Goal: Information Seeking & Learning: Learn about a topic

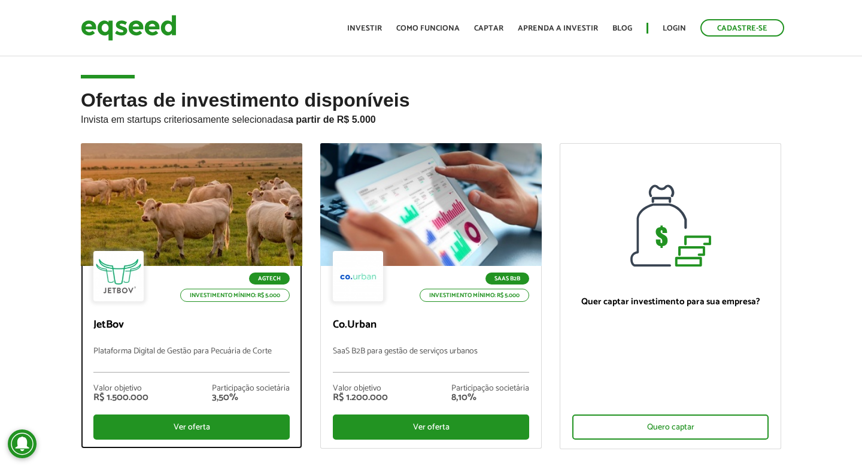
click at [181, 154] on div at bounding box center [191, 204] width 221 height 123
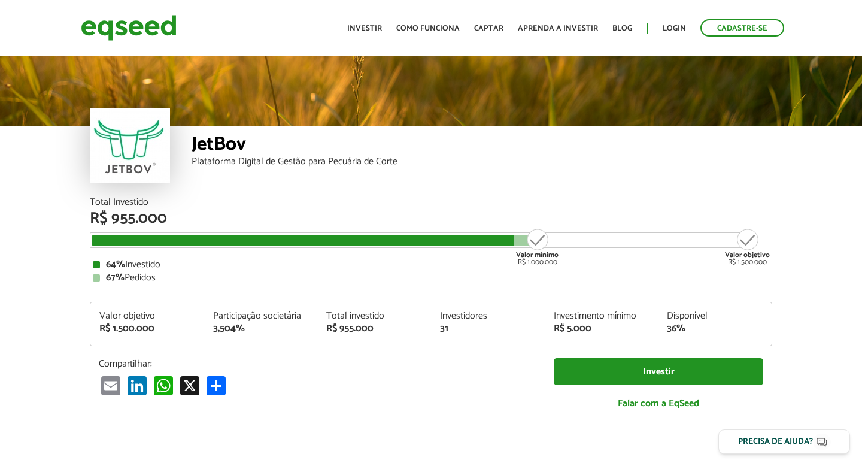
scroll to position [1385, 0]
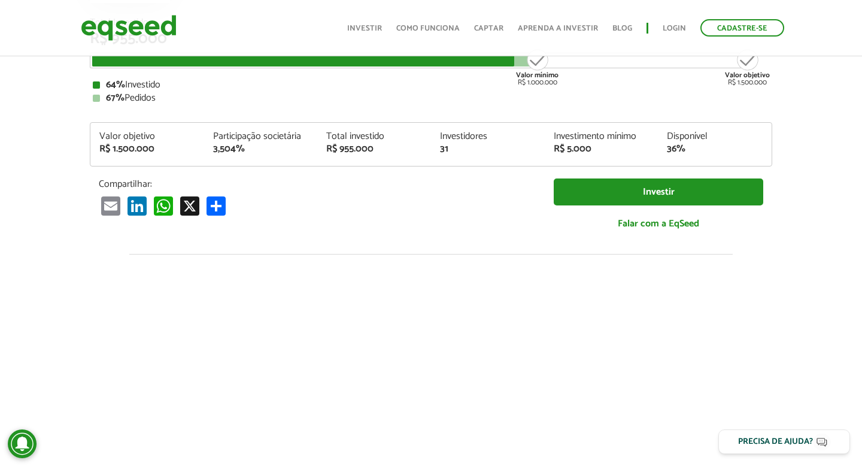
scroll to position [0, 0]
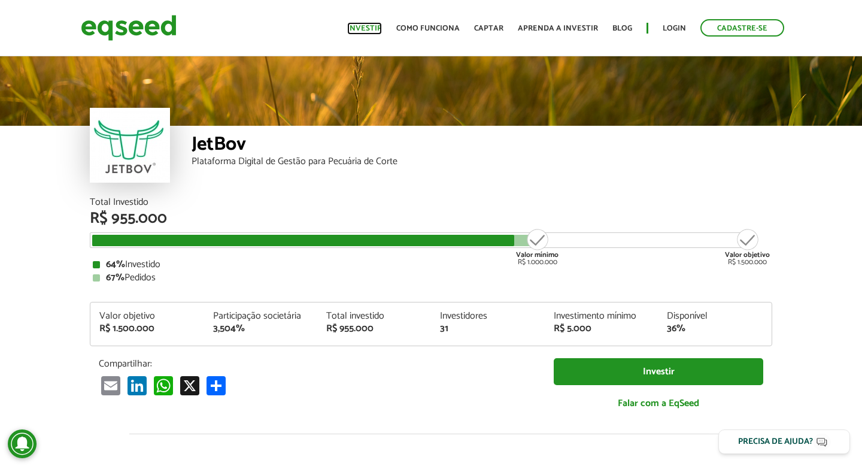
click at [378, 26] on link "Investir" at bounding box center [364, 29] width 35 height 8
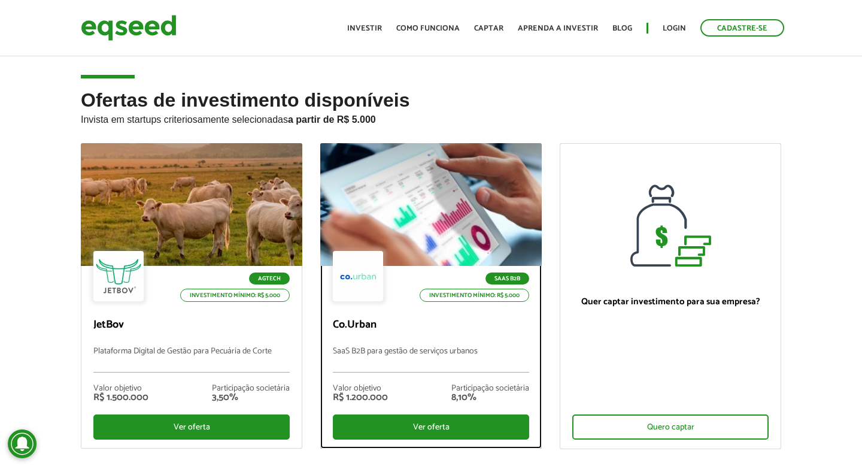
click at [414, 173] on div at bounding box center [431, 204] width 266 height 147
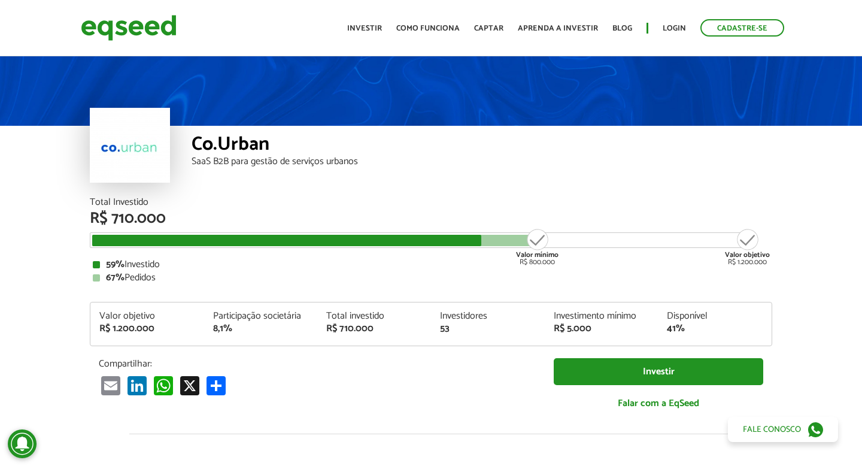
click at [569, 203] on div "Total Investido" at bounding box center [431, 202] width 682 height 10
click at [790, 211] on article "Co.Urban SaaS B2B para gestão de serviços urbanos Total Investido R$ 710.000 Va…" at bounding box center [431, 447] width 862 height 787
click at [34, 240] on article "Co.Urban SaaS B2B para gestão de serviços urbanos Total Investido R$ 710.000 Va…" at bounding box center [431, 447] width 862 height 787
